Goal: Task Accomplishment & Management: Manage account settings

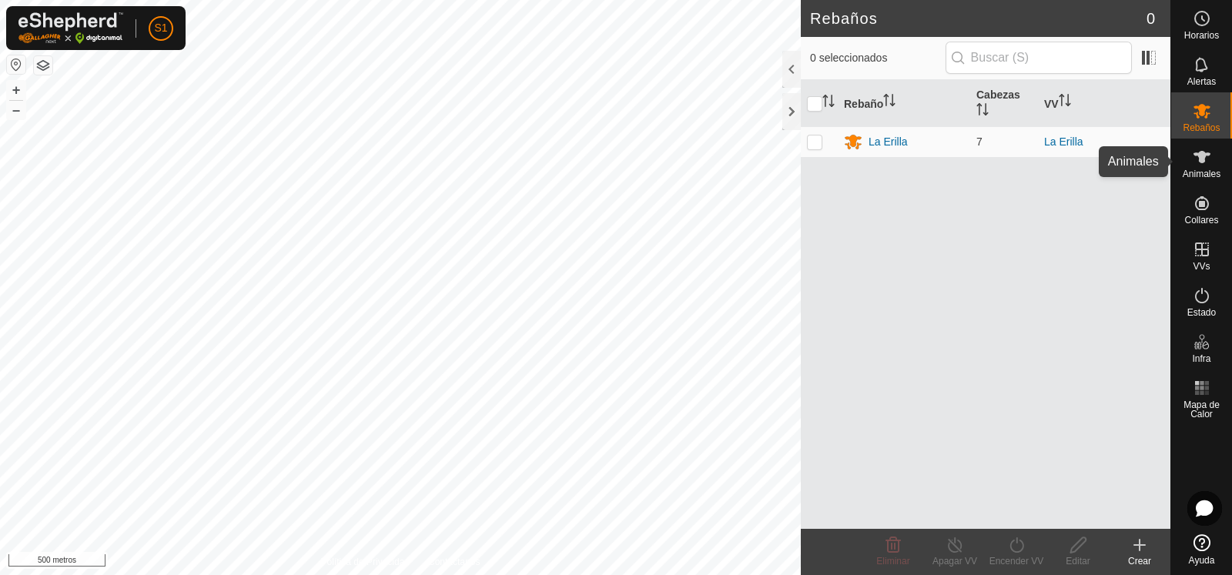
click at [1208, 159] on icon at bounding box center [1202, 157] width 18 height 18
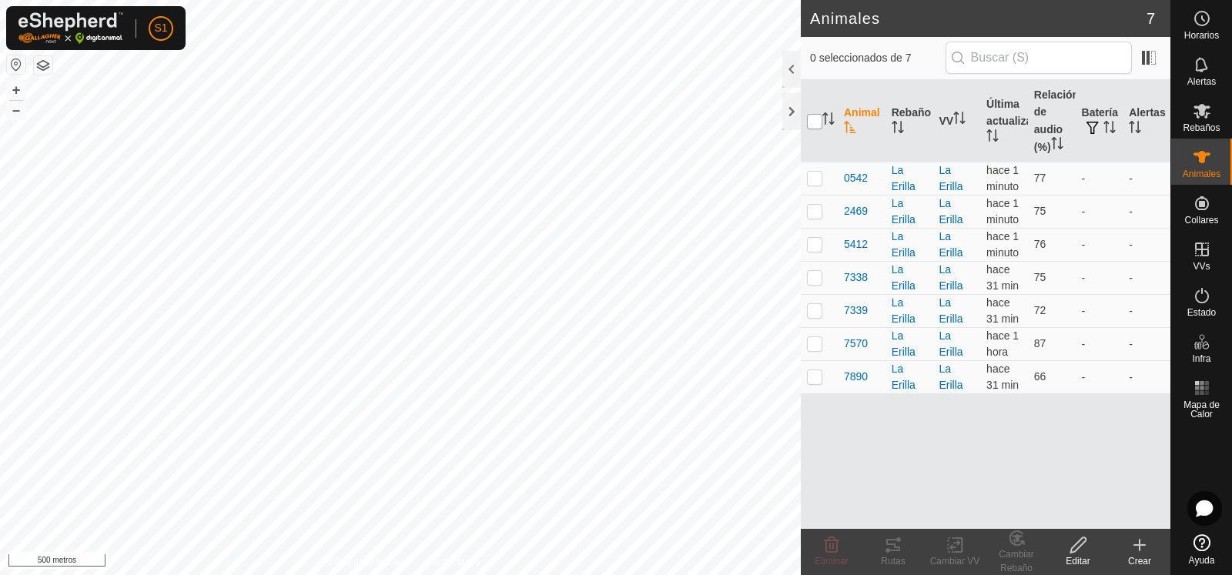
click at [813, 125] on input "checkbox" at bounding box center [814, 121] width 15 height 15
checkbox input "true"
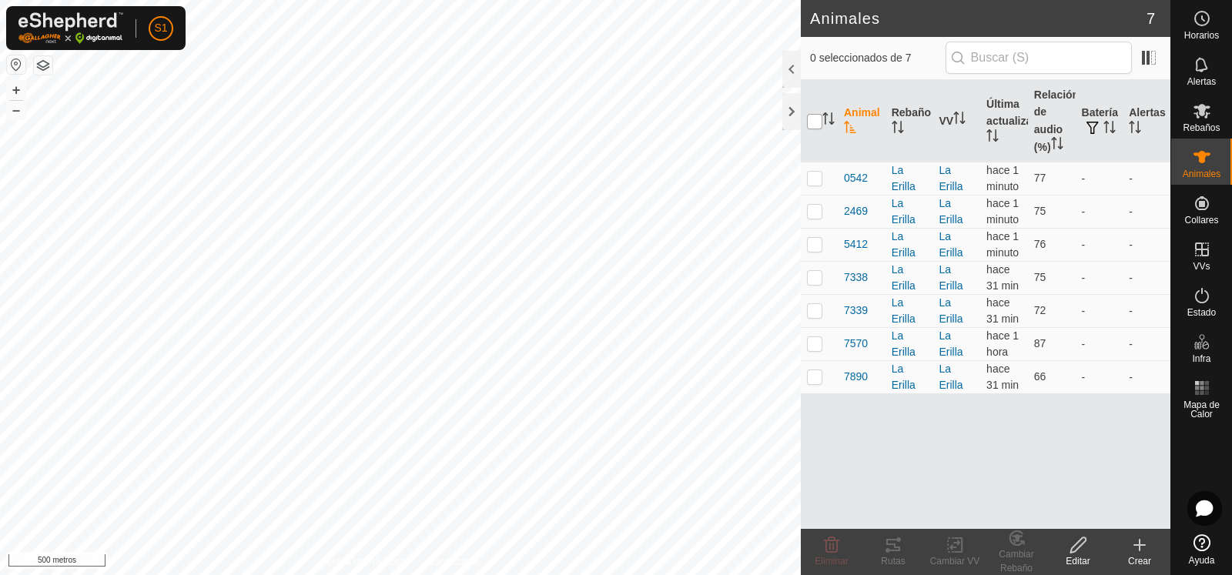
checkbox input "true"
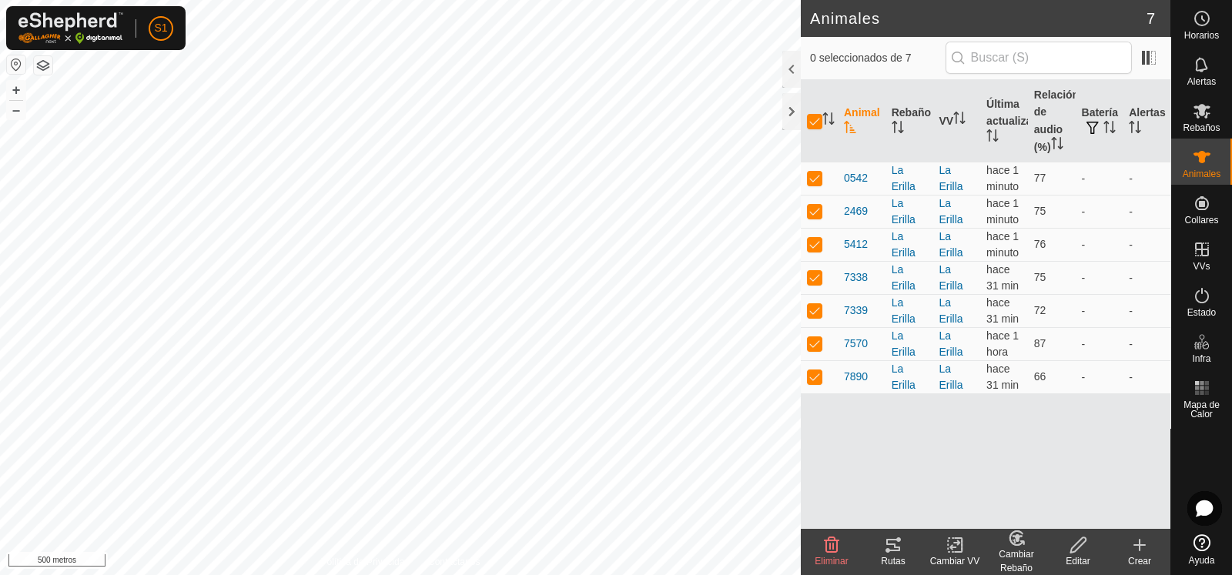
click at [901, 553] on icon at bounding box center [893, 545] width 18 height 18
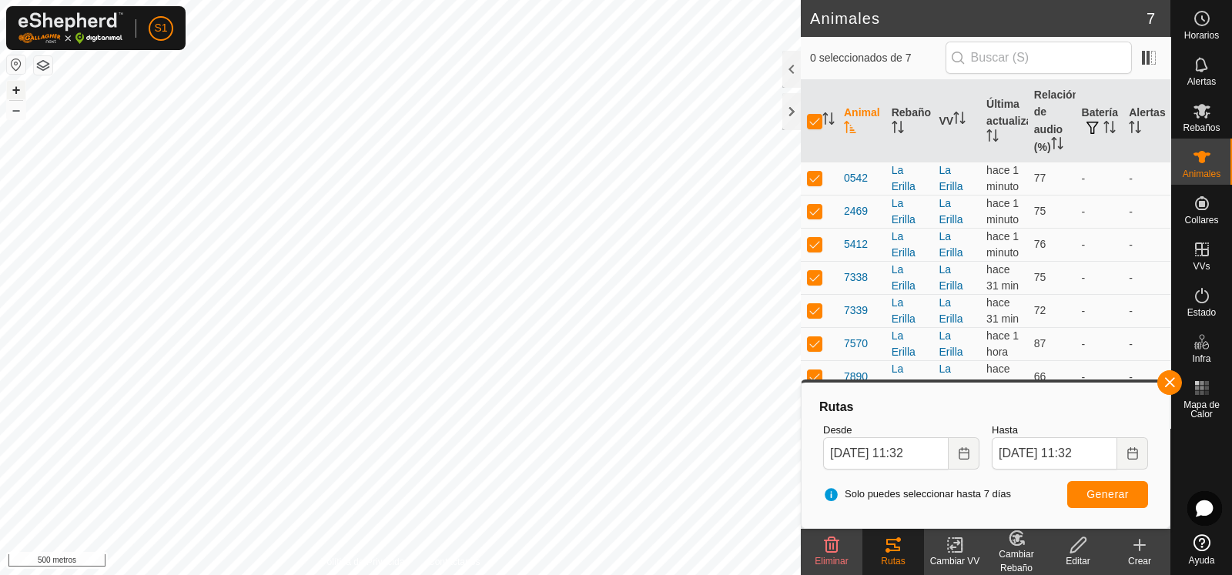
click at [15, 90] on font "+" at bounding box center [16, 90] width 8 height 16
click at [19, 87] on font "+" at bounding box center [16, 90] width 8 height 16
click at [15, 90] on font "+" at bounding box center [16, 90] width 8 height 16
click at [16, 117] on font "–" at bounding box center [16, 110] width 8 height 16
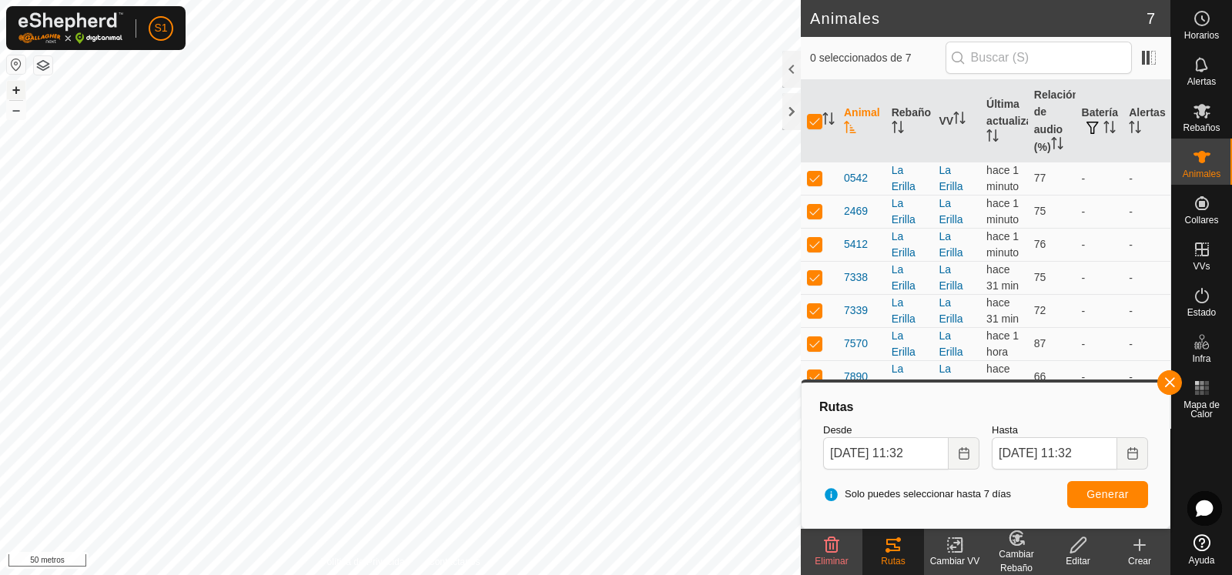
click at [16, 93] on font "+" at bounding box center [16, 90] width 8 height 16
click at [21, 88] on button "+" at bounding box center [16, 90] width 18 height 18
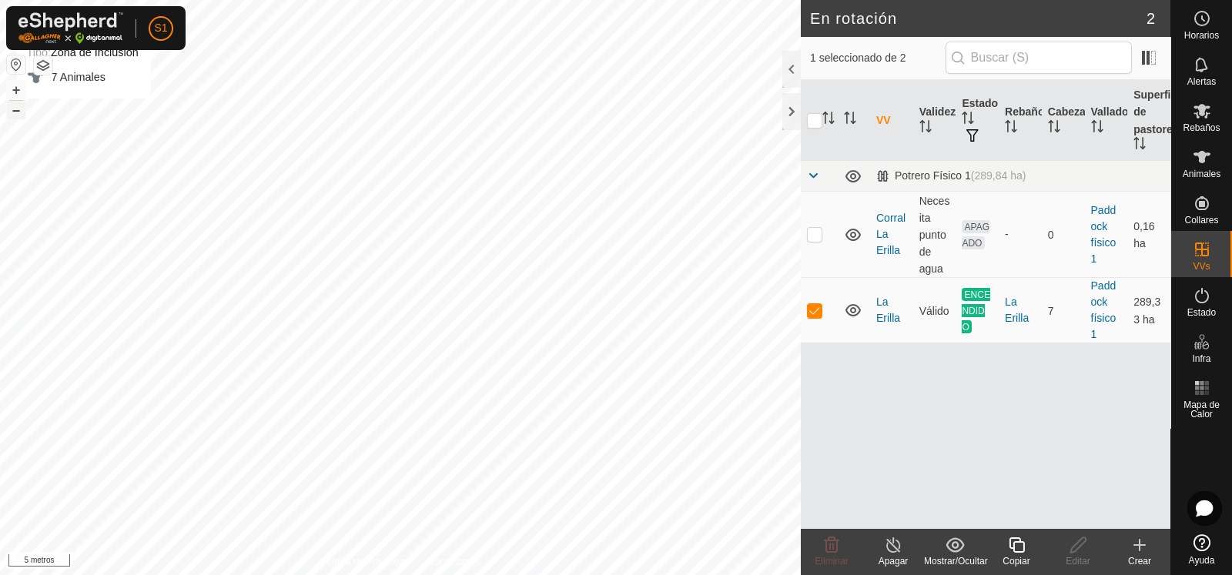
click at [20, 113] on button "–" at bounding box center [16, 110] width 18 height 18
click at [820, 308] on p-checkbox at bounding box center [814, 310] width 15 height 12
checkbox input "false"
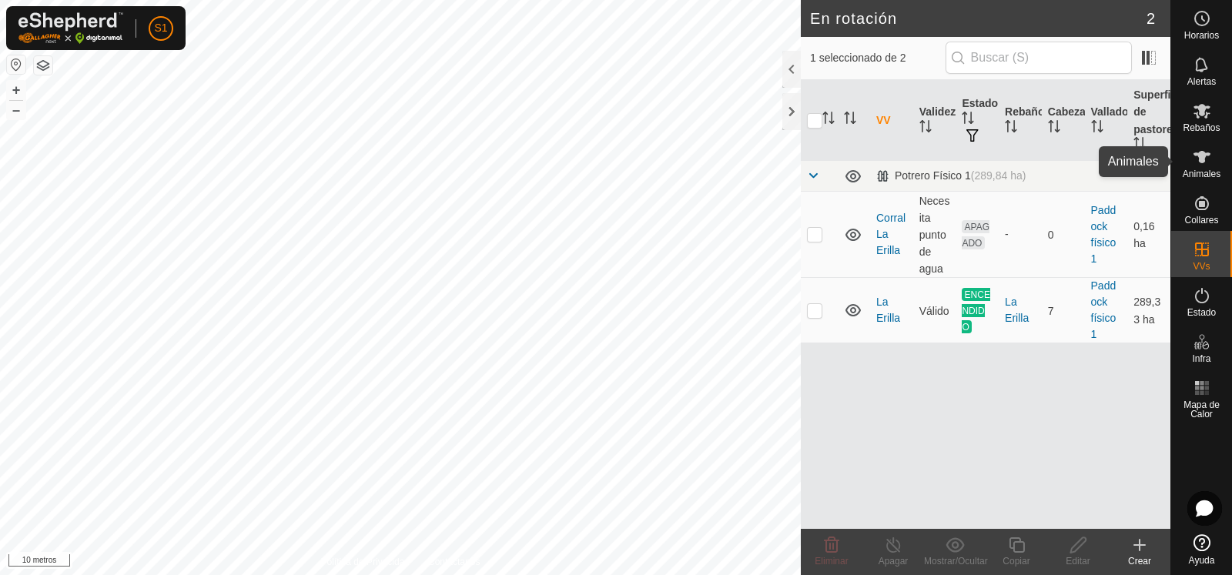
click at [1200, 161] on icon at bounding box center [1202, 157] width 17 height 12
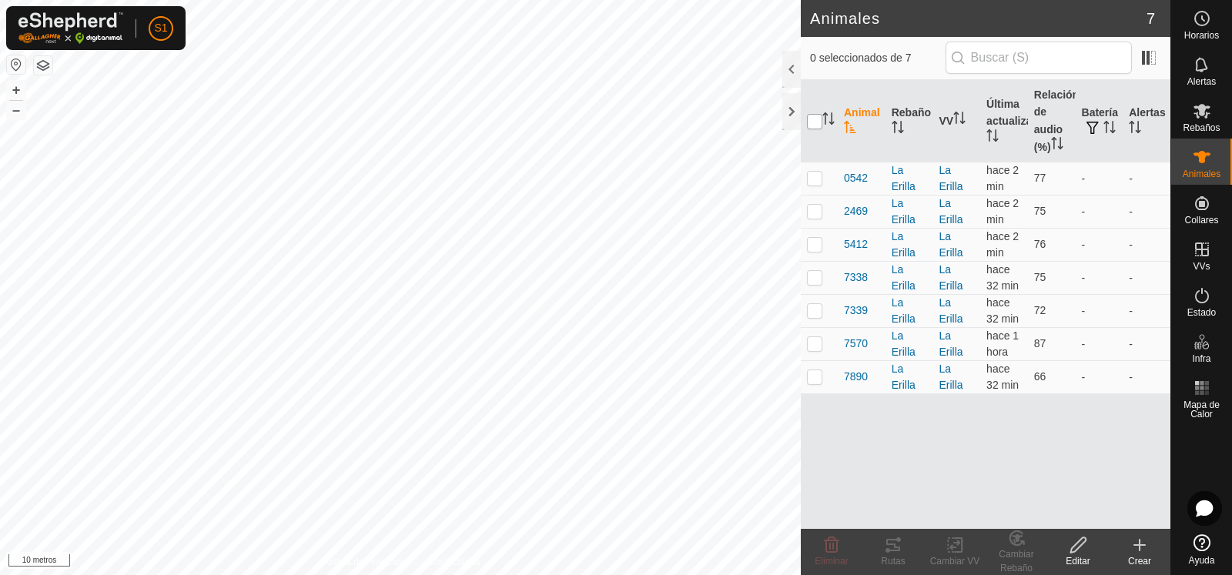
click at [818, 125] on input "checkbox" at bounding box center [814, 121] width 15 height 15
checkbox input "true"
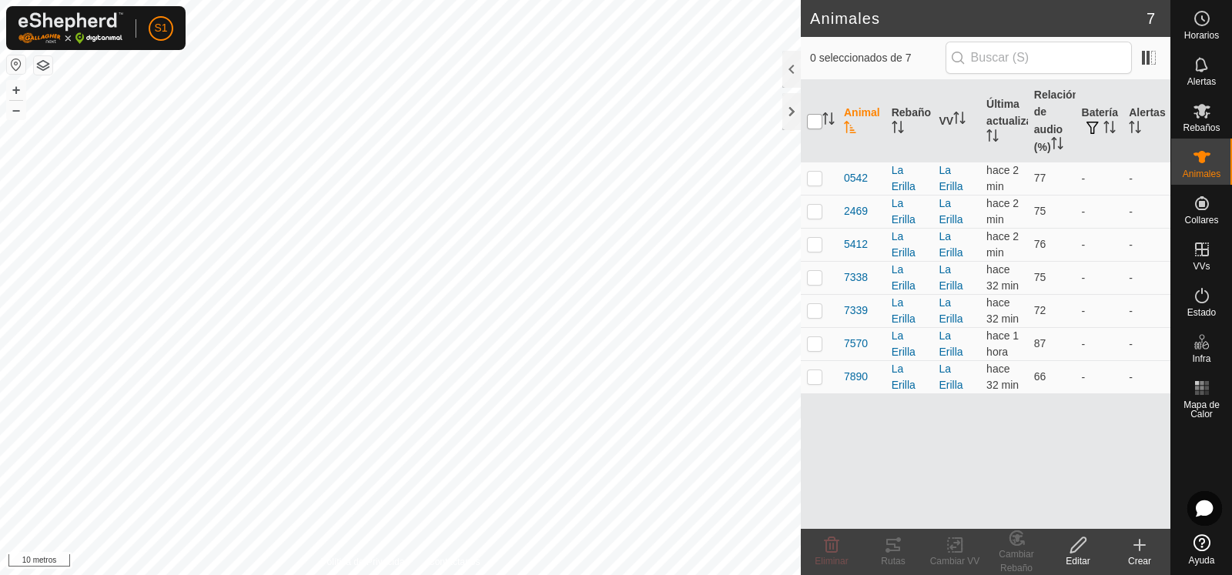
checkbox input "true"
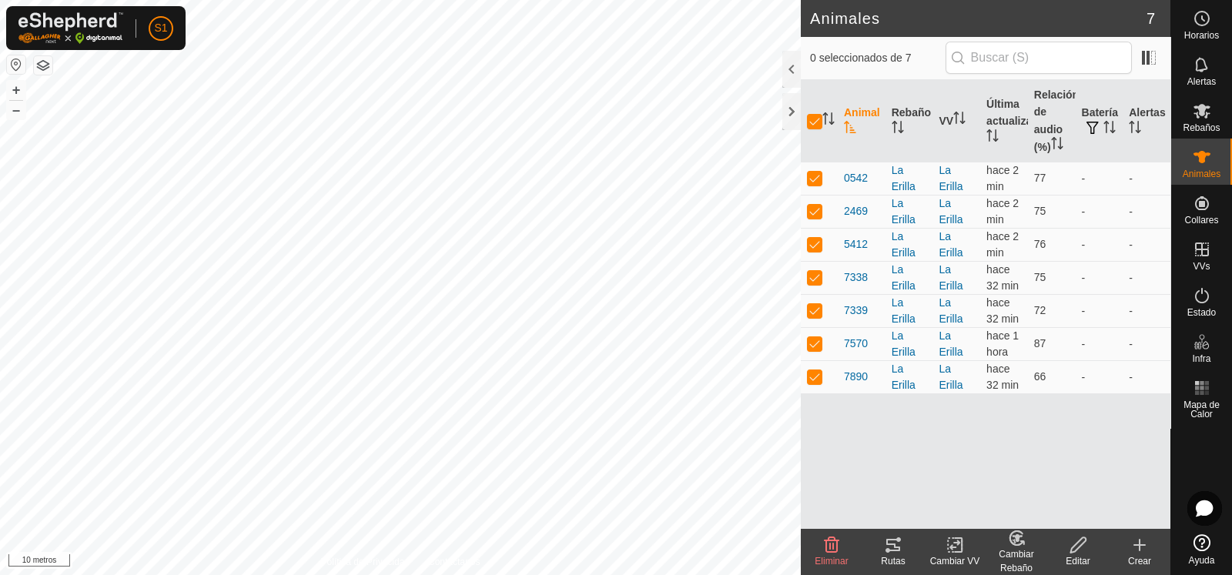
click at [899, 540] on icon at bounding box center [894, 545] width 14 height 12
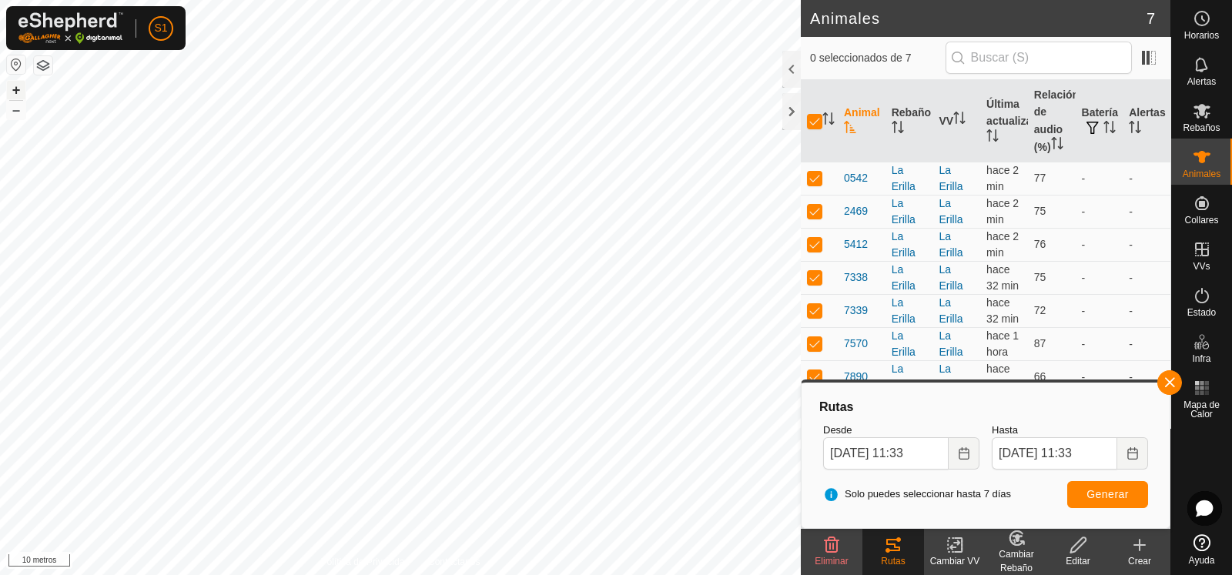
click at [23, 90] on button "+" at bounding box center [16, 90] width 18 height 18
click at [18, 88] on font "+" at bounding box center [16, 90] width 8 height 16
click at [22, 89] on button "+" at bounding box center [16, 90] width 18 height 18
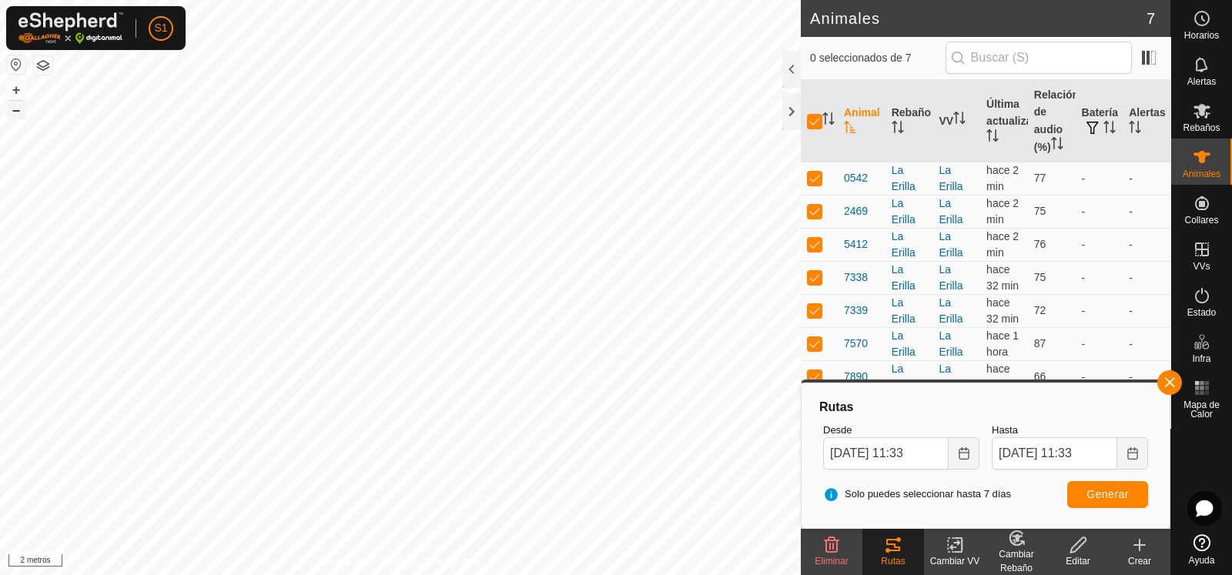
click at [17, 113] on font "–" at bounding box center [16, 110] width 8 height 16
click at [17, 114] on font "–" at bounding box center [16, 110] width 8 height 16
click at [22, 113] on button "–" at bounding box center [16, 110] width 18 height 18
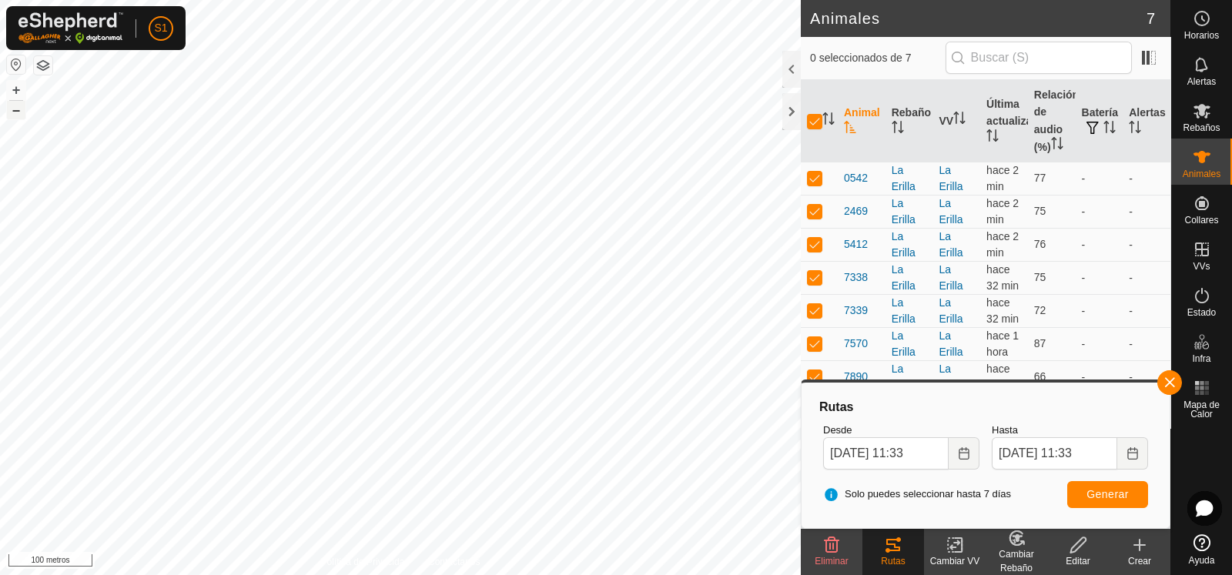
click at [22, 113] on button "–" at bounding box center [16, 110] width 18 height 18
click at [17, 90] on font "+" at bounding box center [16, 90] width 8 height 16
click at [18, 86] on font "+" at bounding box center [16, 90] width 8 height 16
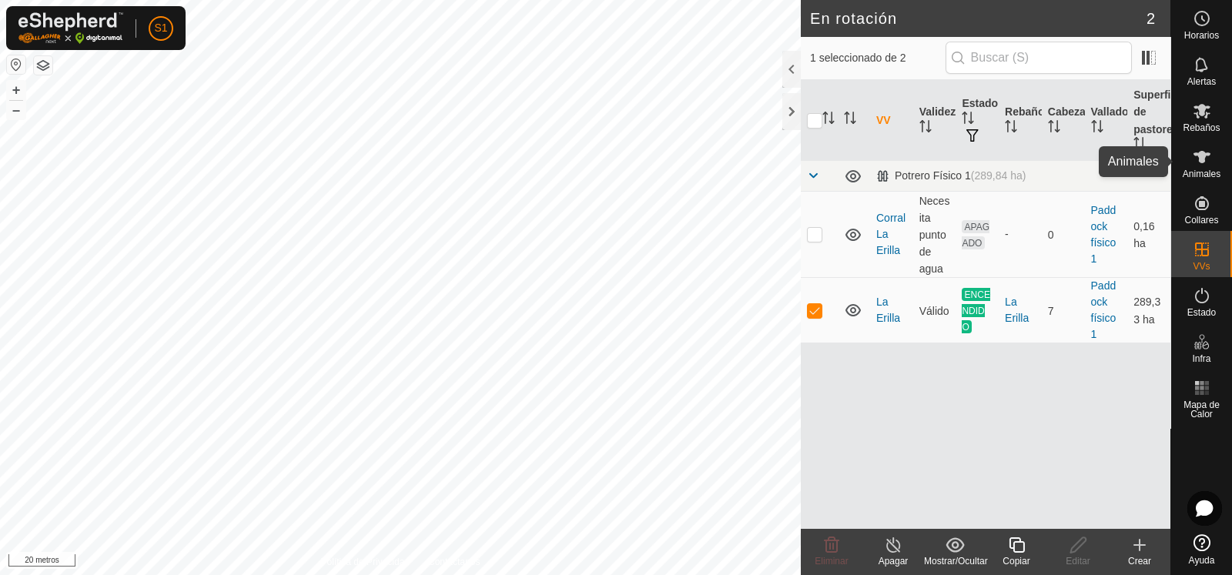
click at [1197, 179] on div "Animales" at bounding box center [1202, 162] width 61 height 46
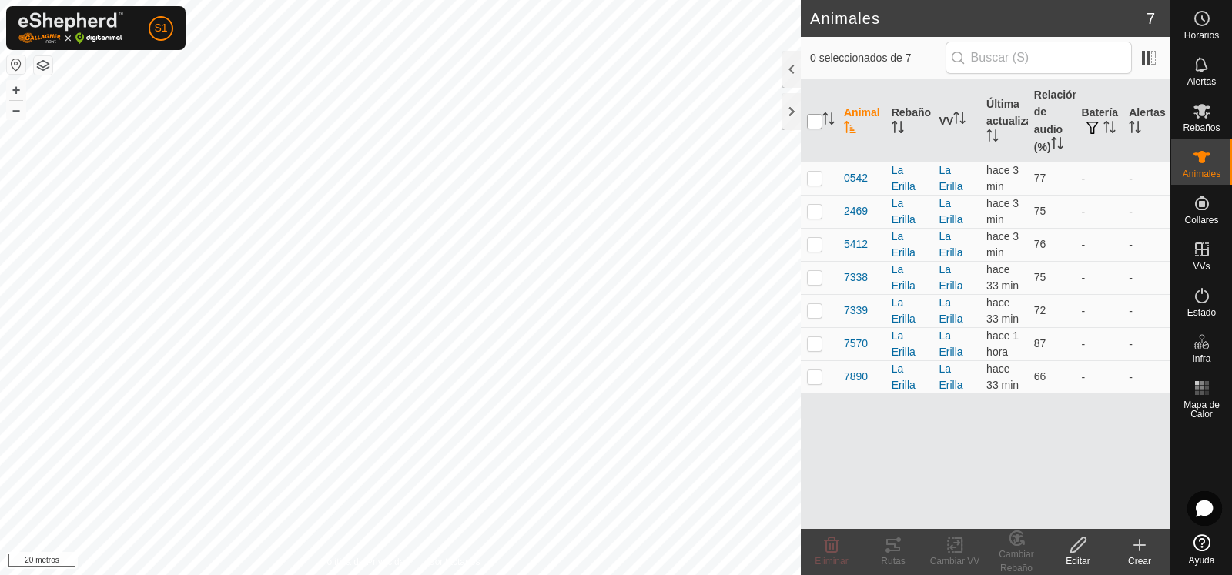
click at [809, 123] on input "checkbox" at bounding box center [814, 121] width 15 height 15
checkbox input "true"
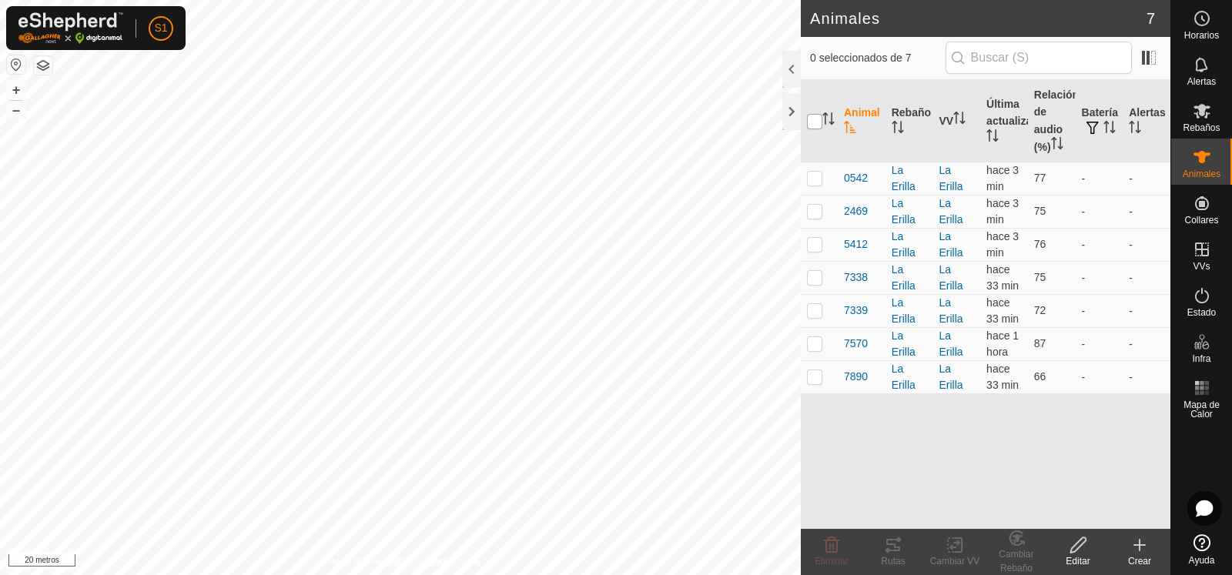
checkbox input "true"
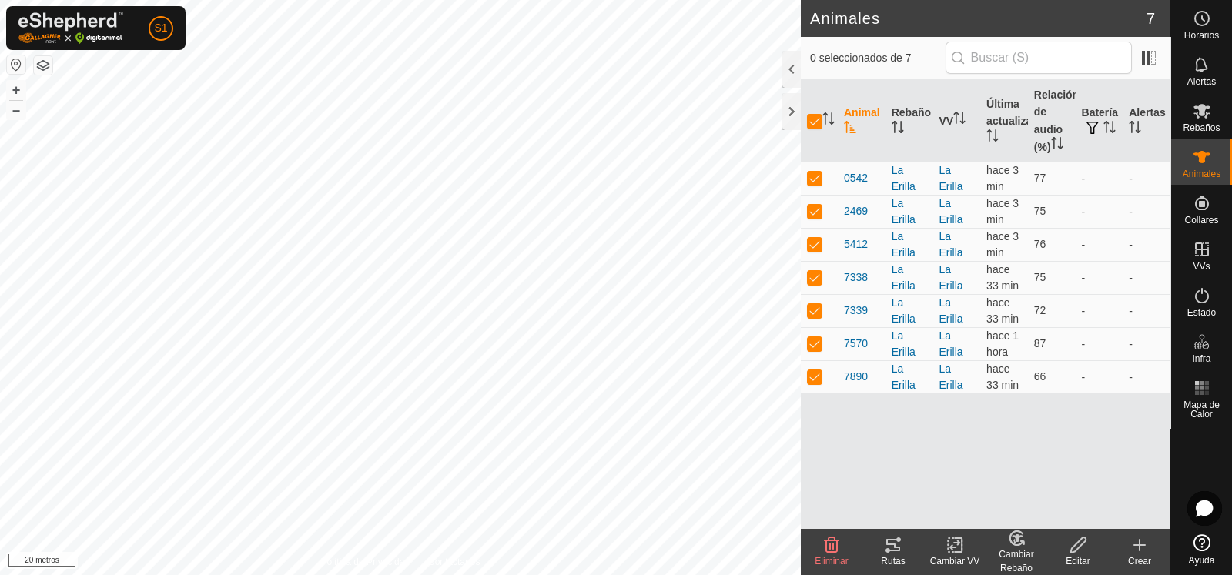
click at [894, 552] on icon at bounding box center [893, 545] width 18 height 18
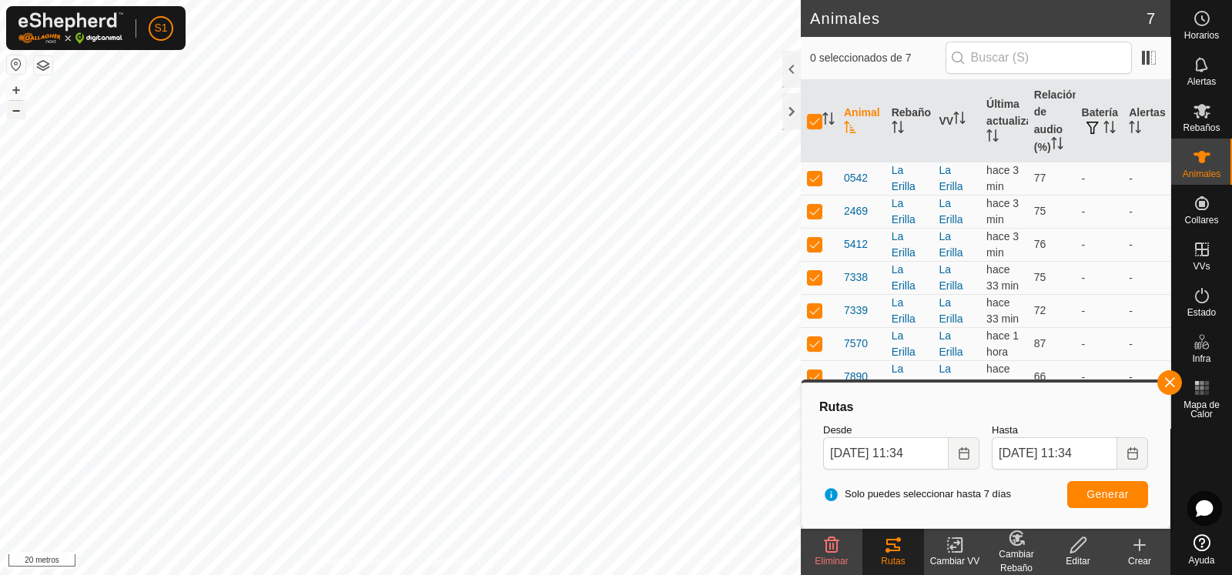
click at [21, 113] on button "–" at bounding box center [16, 110] width 18 height 18
click at [20, 114] on button "–" at bounding box center [16, 110] width 18 height 18
click at [159, 32] on font "S1" at bounding box center [160, 28] width 13 height 12
click at [215, 122] on link "Sesión cerrada" at bounding box center [232, 121] width 153 height 25
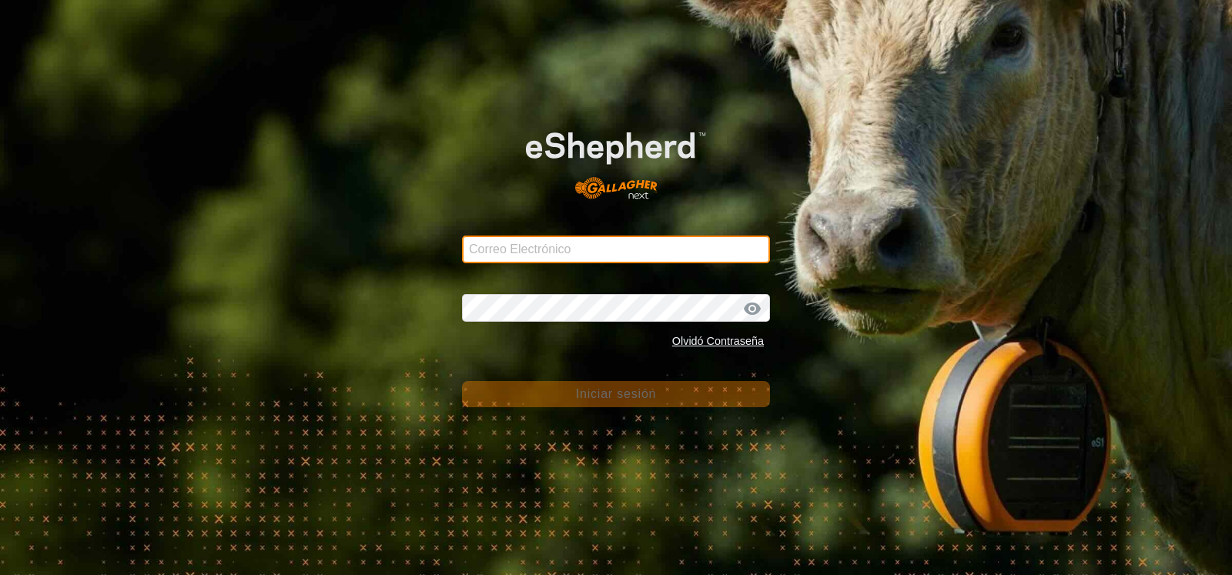
type input "[PERSON_NAME][EMAIL_ADDRESS][DOMAIN_NAME]"
